Goal: Communication & Community: Answer question/provide support

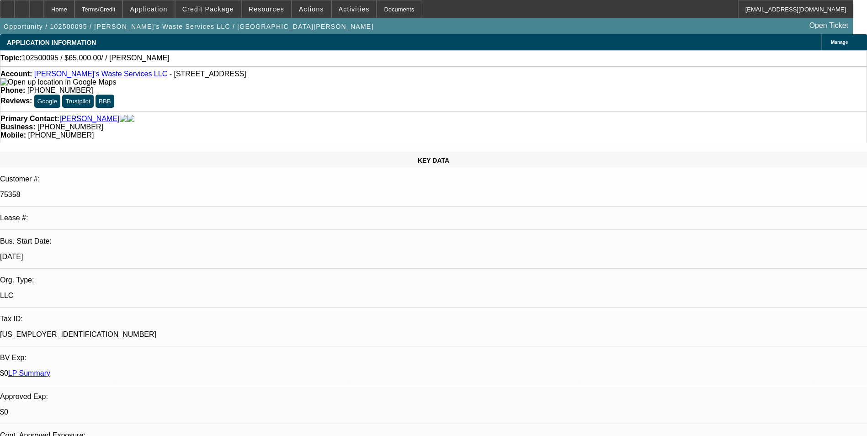
select select "0"
select select "2"
select select "0.1"
select select "1"
select select "2"
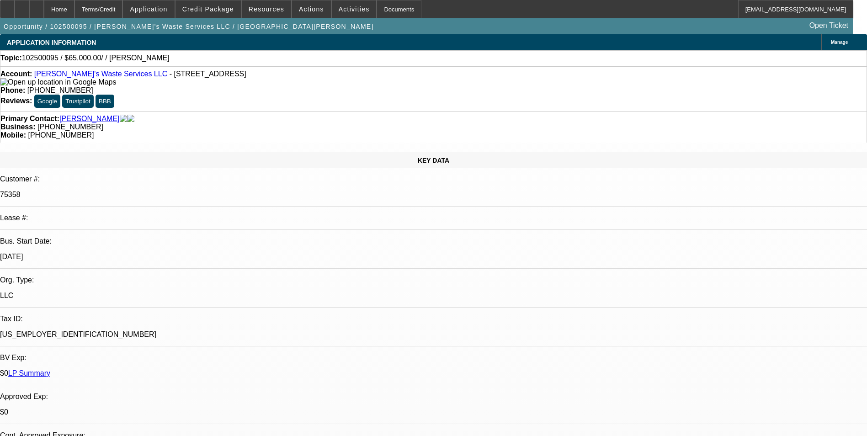
select select "4"
radio input "true"
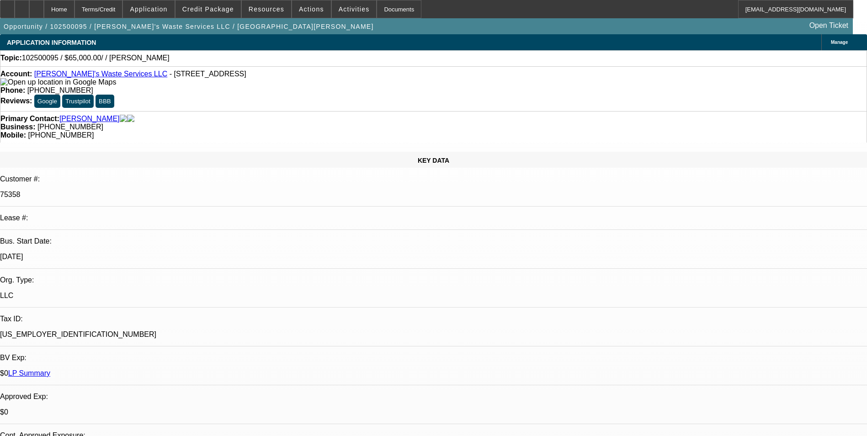
drag, startPoint x: 712, startPoint y: 157, endPoint x: 726, endPoint y: 163, distance: 15.4
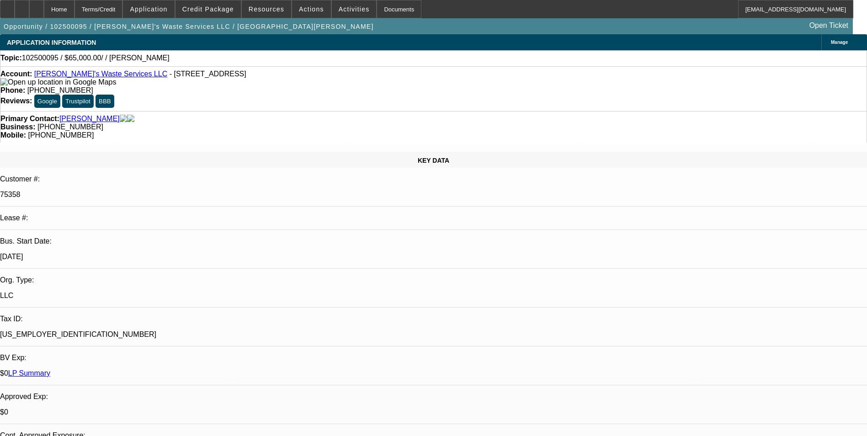
type textarea "PAYMENT HISTORY GOOD OVERALL/ 01;06-INS-PAYOFF/5 SOLD DEALS"
drag, startPoint x: 813, startPoint y: 159, endPoint x: 579, endPoint y: 158, distance: 234.4
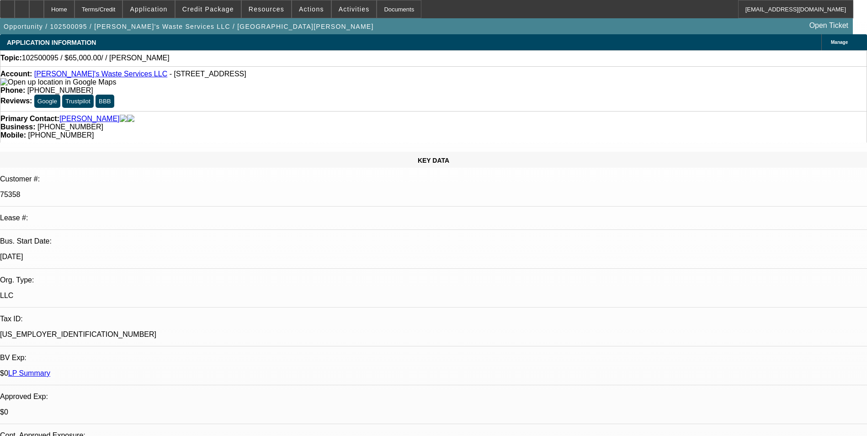
radio input "true"
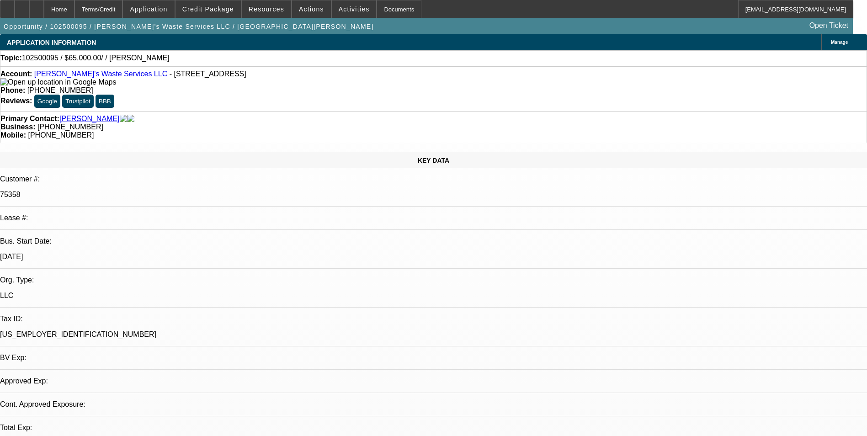
select select "0"
select select "2"
select select "0.1"
select select "1"
select select "2"
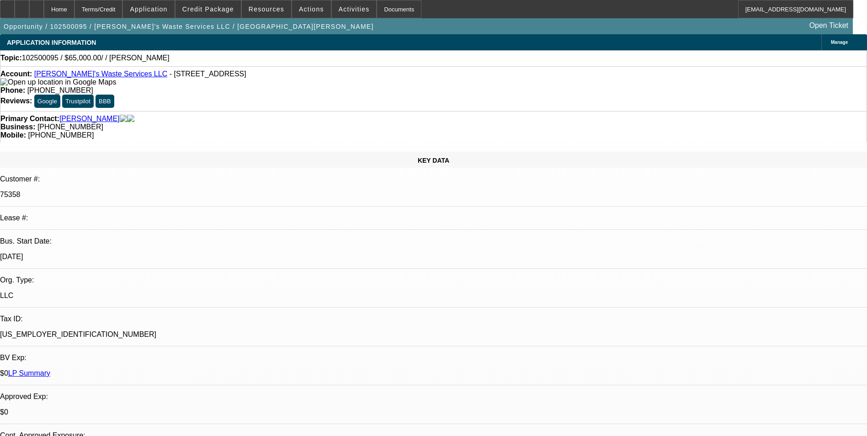
select select "4"
